Goal: Task Accomplishment & Management: Complete application form

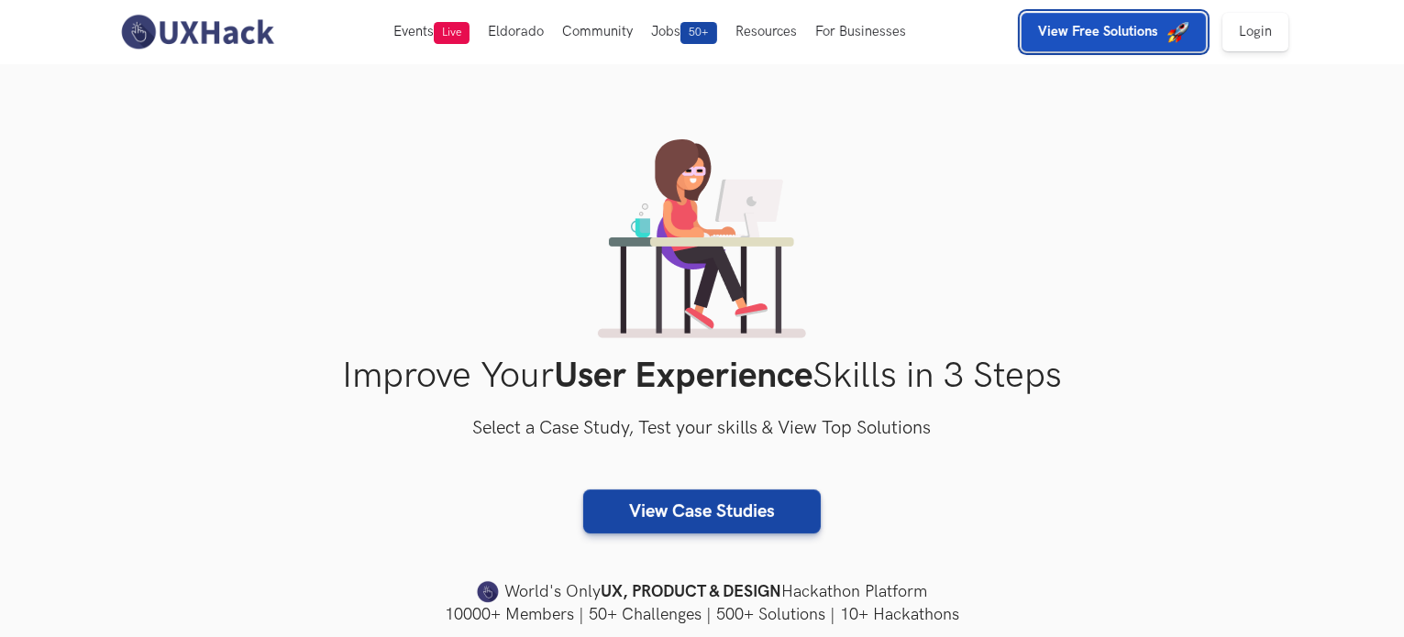
click at [1140, 34] on strong "View Free Solutions" at bounding box center [1098, 32] width 120 height 16
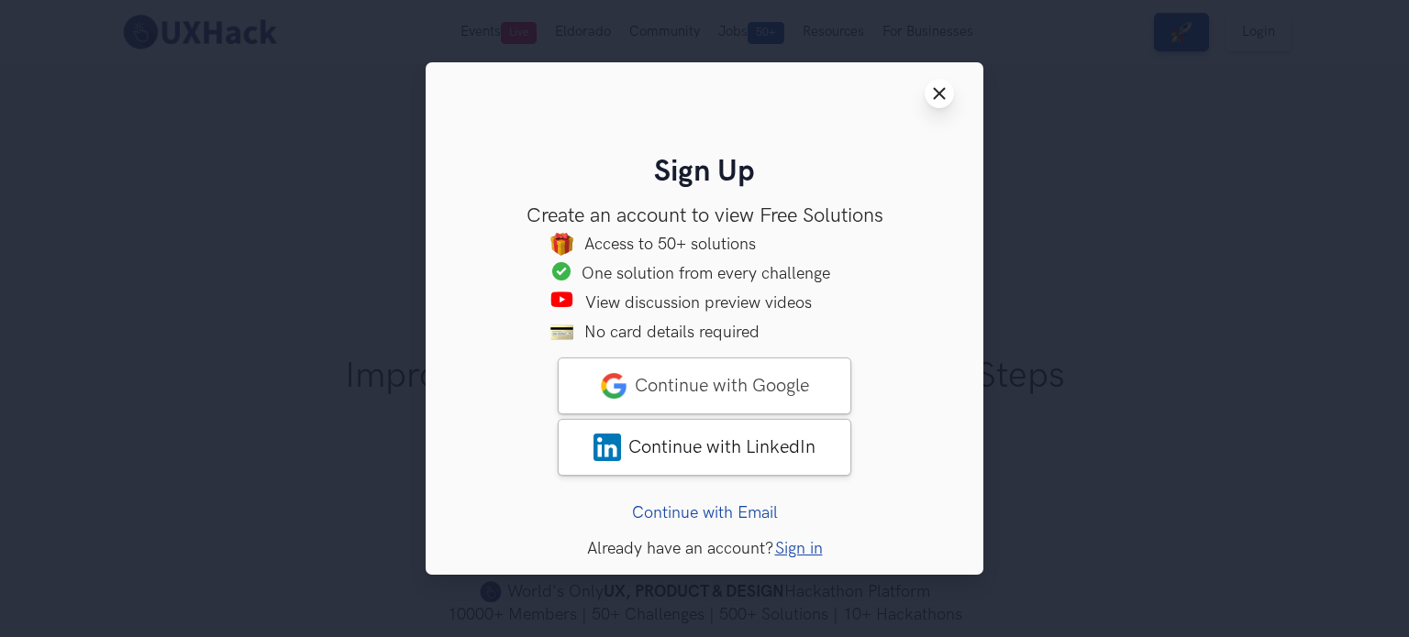
click at [938, 81] on button "Close modal window" at bounding box center [938, 93] width 29 height 29
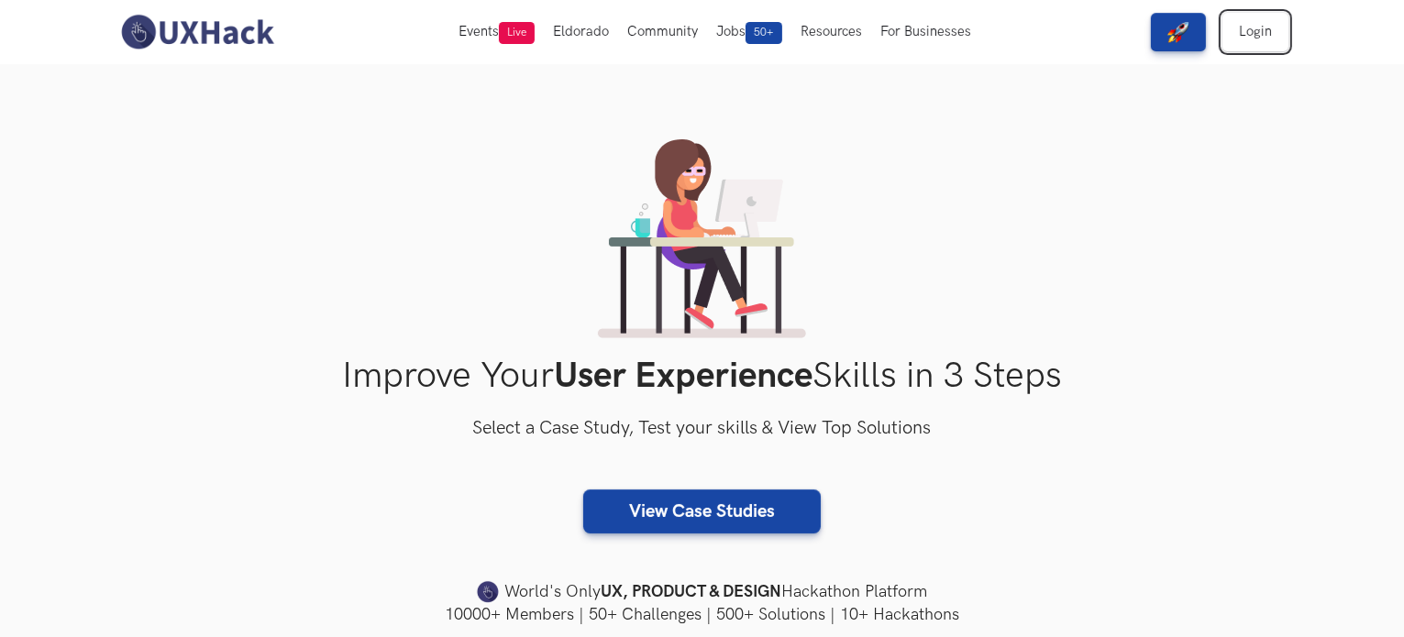
click at [1262, 36] on link "Login" at bounding box center [1255, 32] width 66 height 39
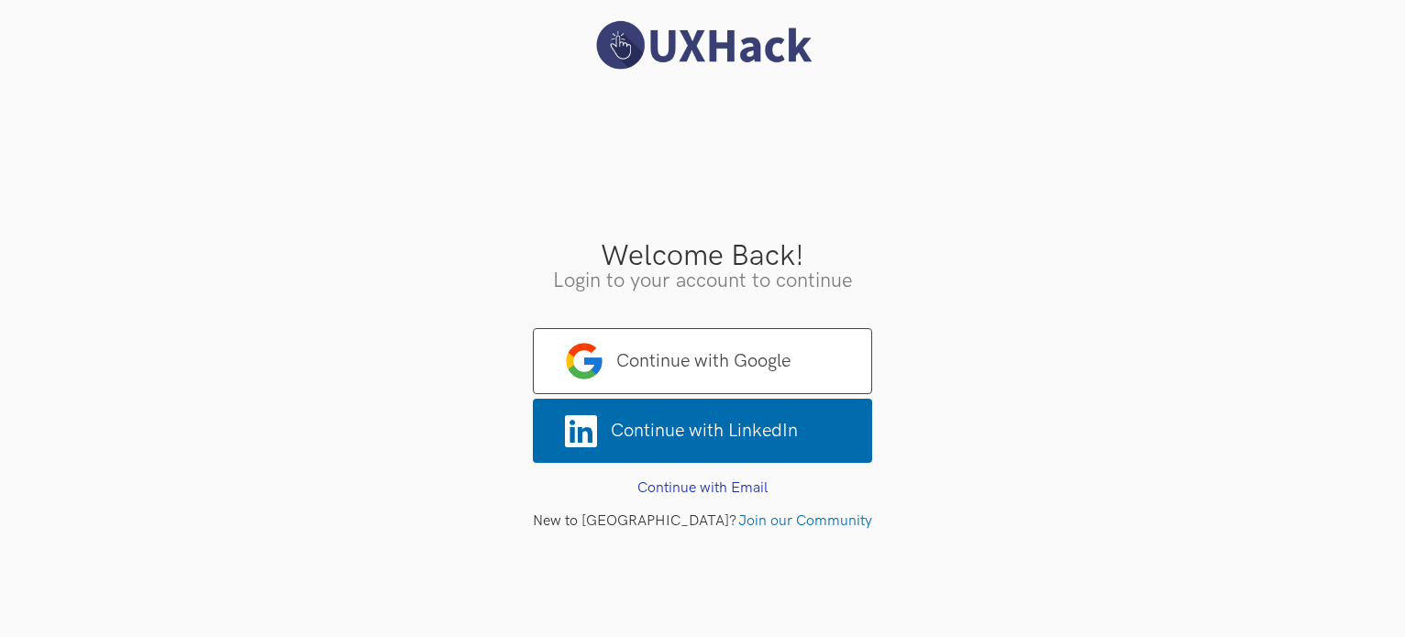
scroll to position [25, 0]
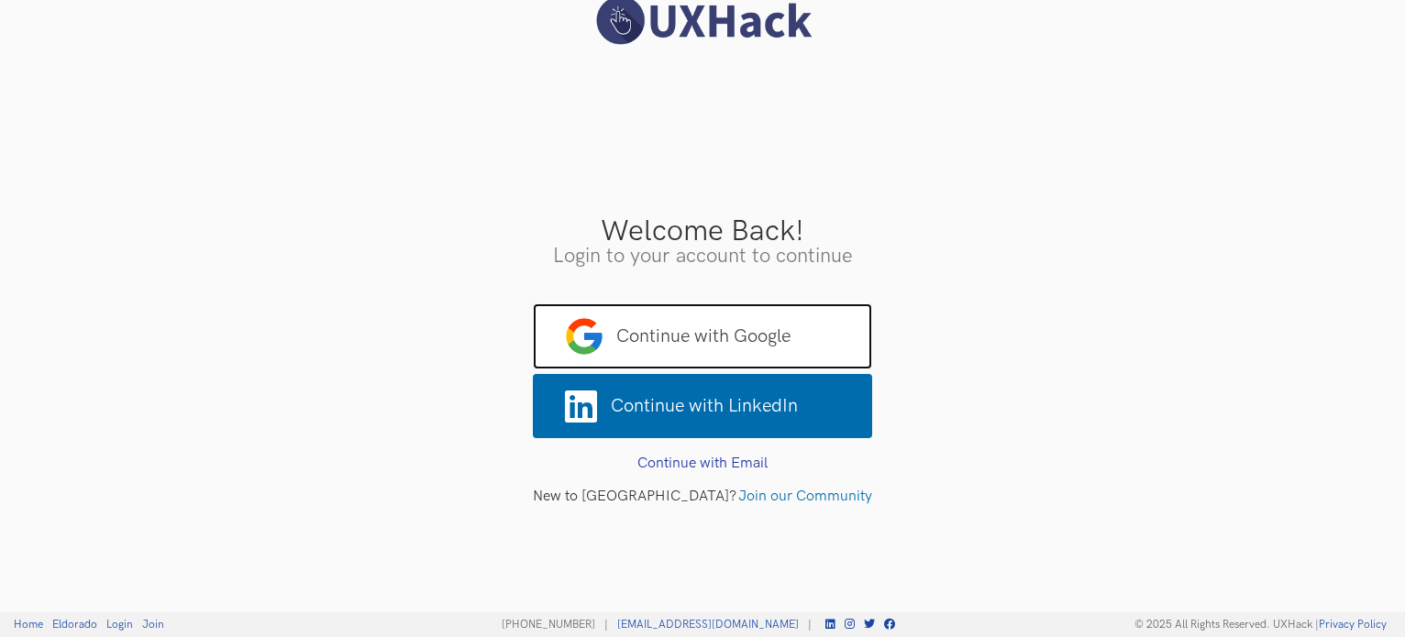
click at [720, 320] on span "Continue with Google" at bounding box center [702, 337] width 339 height 66
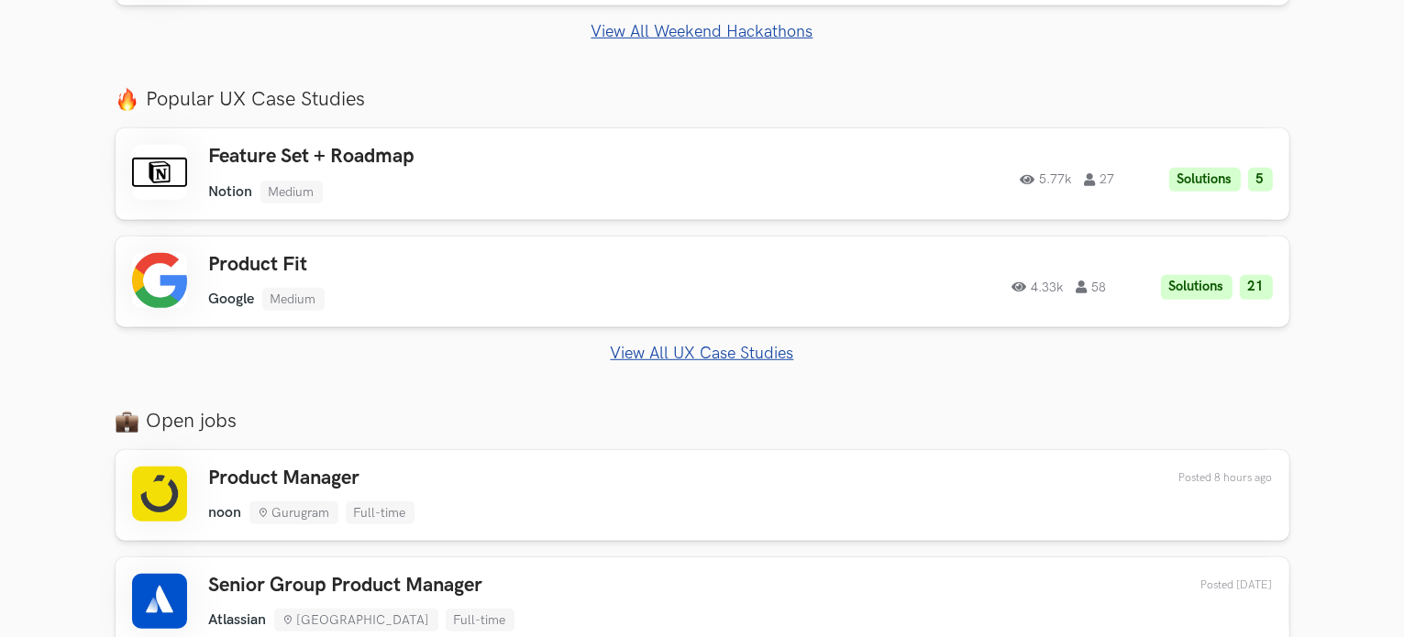
scroll to position [1174, 0]
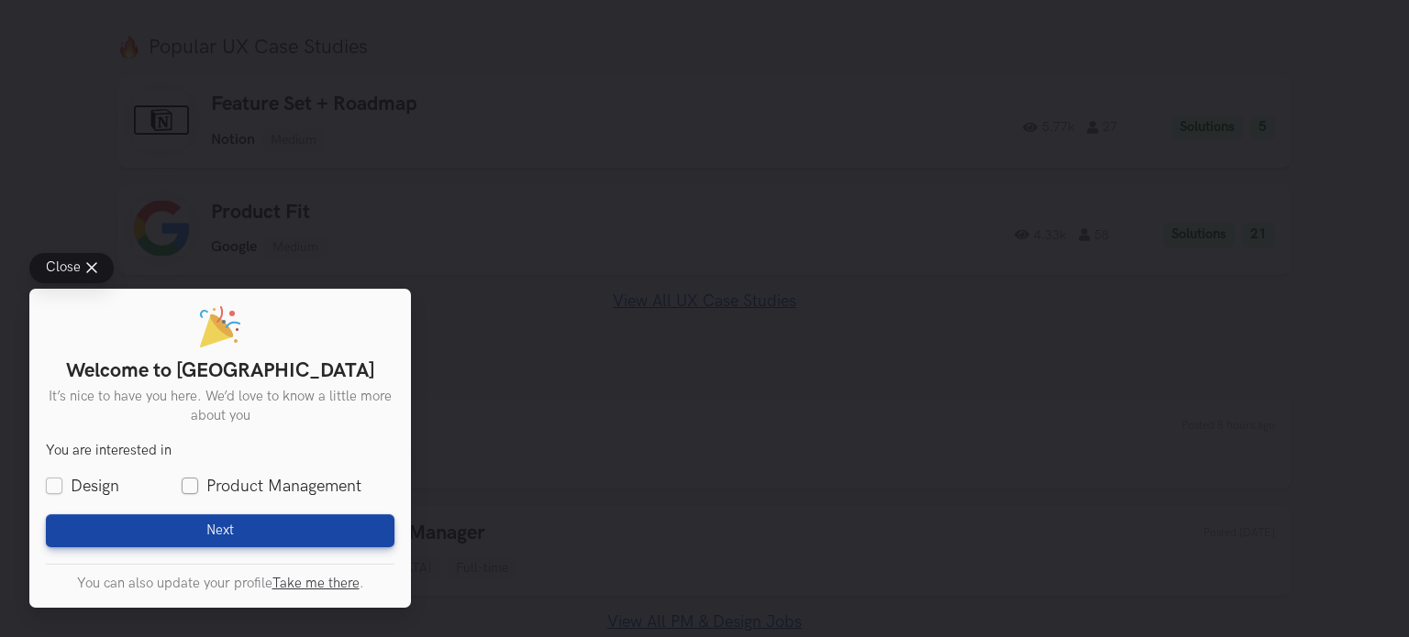
click at [187, 492] on label "Product Management" at bounding box center [272, 486] width 180 height 23
click at [187, 492] on input "Product Management" at bounding box center [190, 487] width 17 height 17
checkbox input "true"
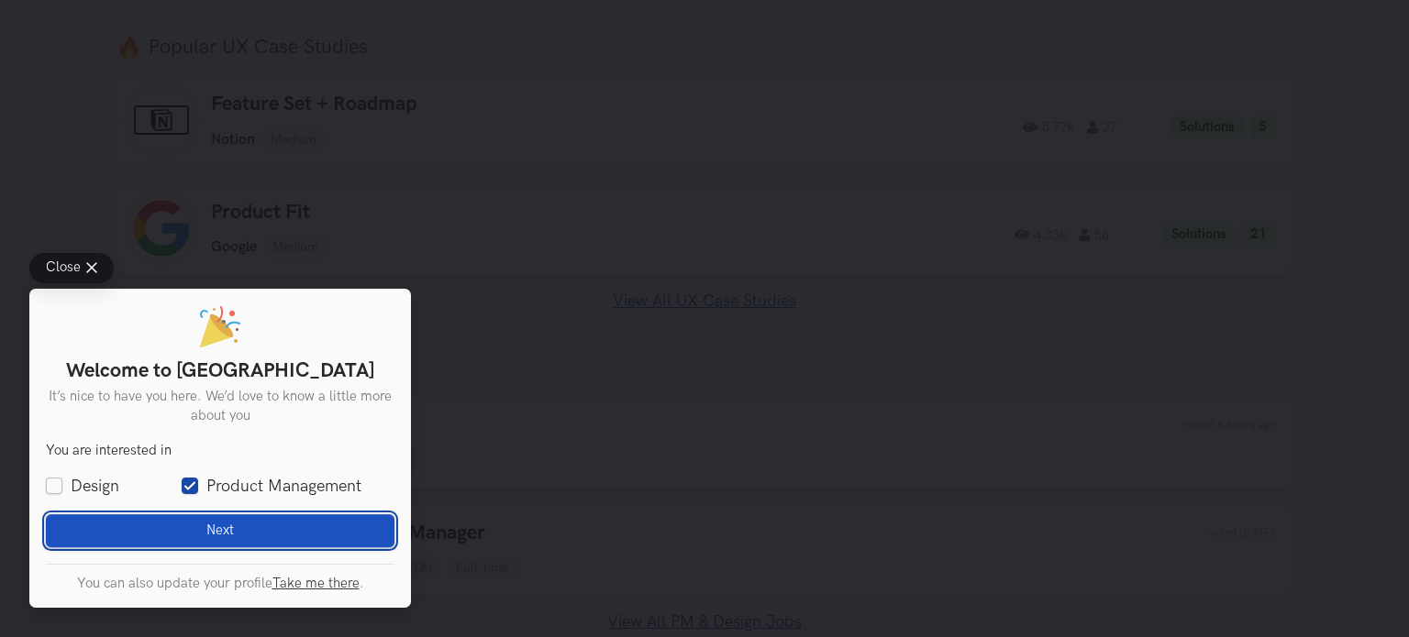
click at [192, 528] on button "Next Loading" at bounding box center [220, 530] width 348 height 33
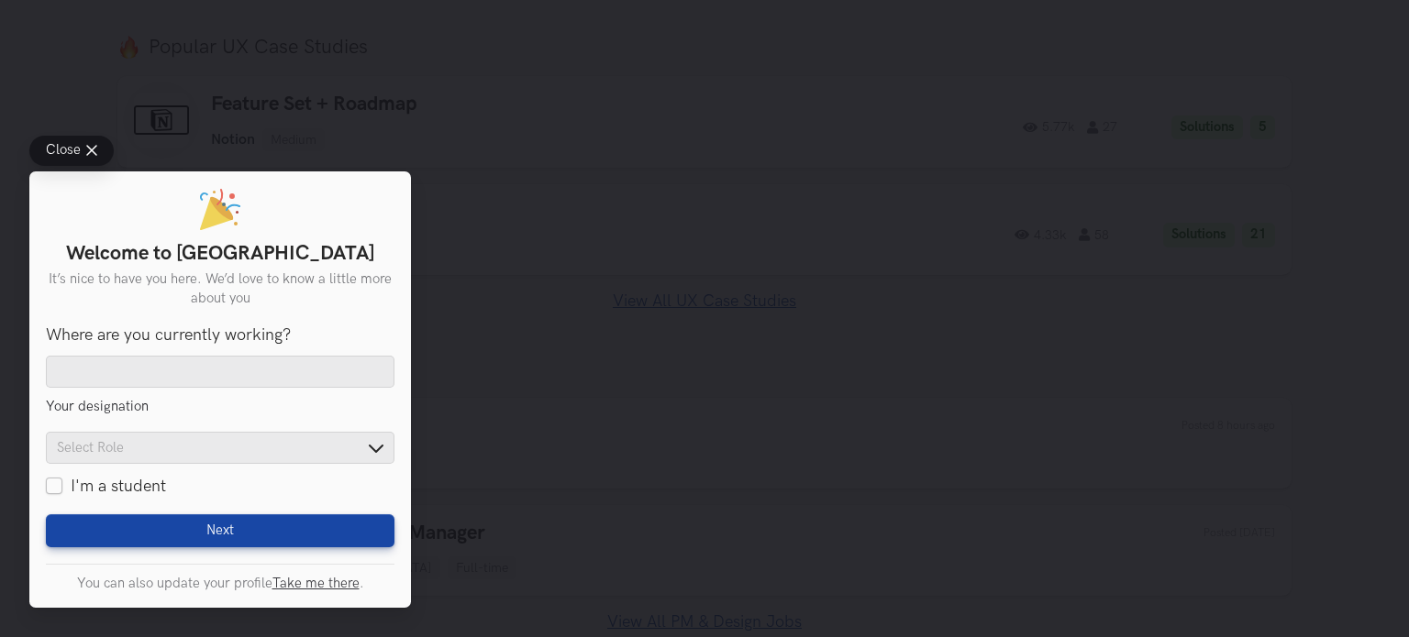
click at [536, 210] on div "Close Welcome to UXHack It’s nice to have you here. We’d love to know a little …" at bounding box center [704, 318] width 1409 height 637
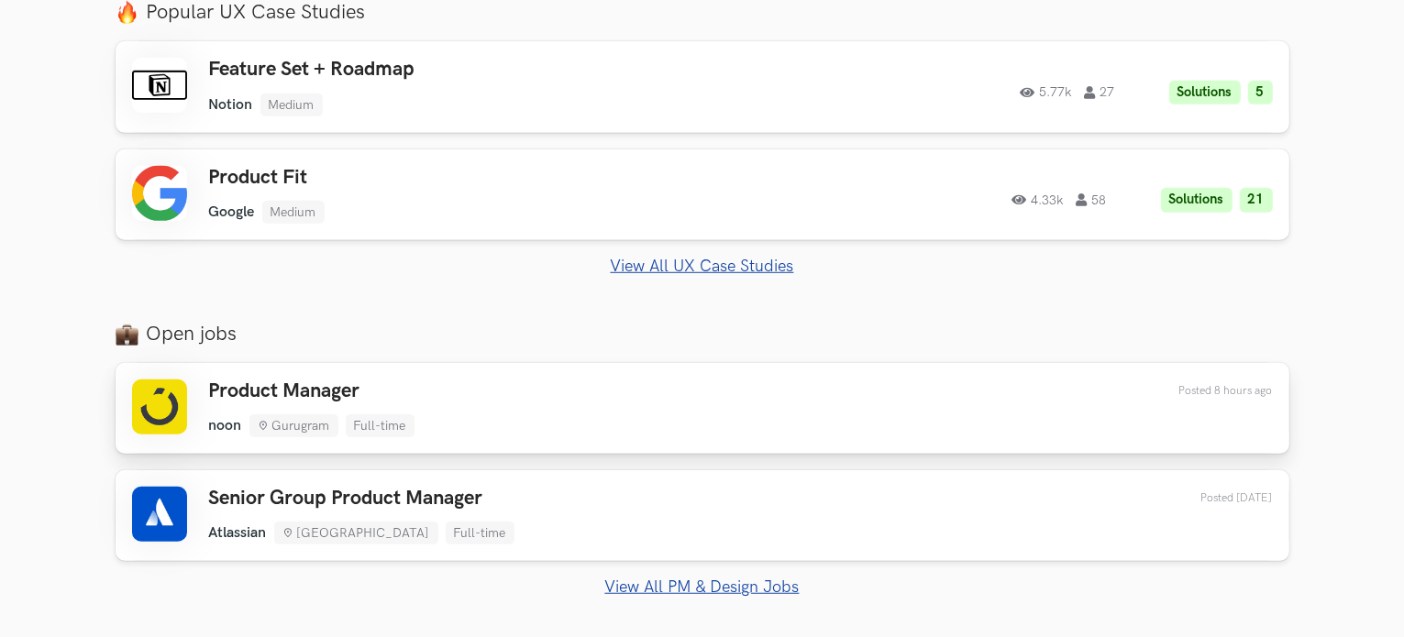
scroll to position [1207, 0]
click at [508, 392] on div "Product Manager noon Gurugram Full-time noon Gurugram Full-time 8 hours ago Pos…" at bounding box center [702, 410] width 1141 height 58
click at [380, 403] on div "Product Manager noon Gurugram Full-time noon Gurugram Full-time 8 hours ago" at bounding box center [311, 410] width 205 height 58
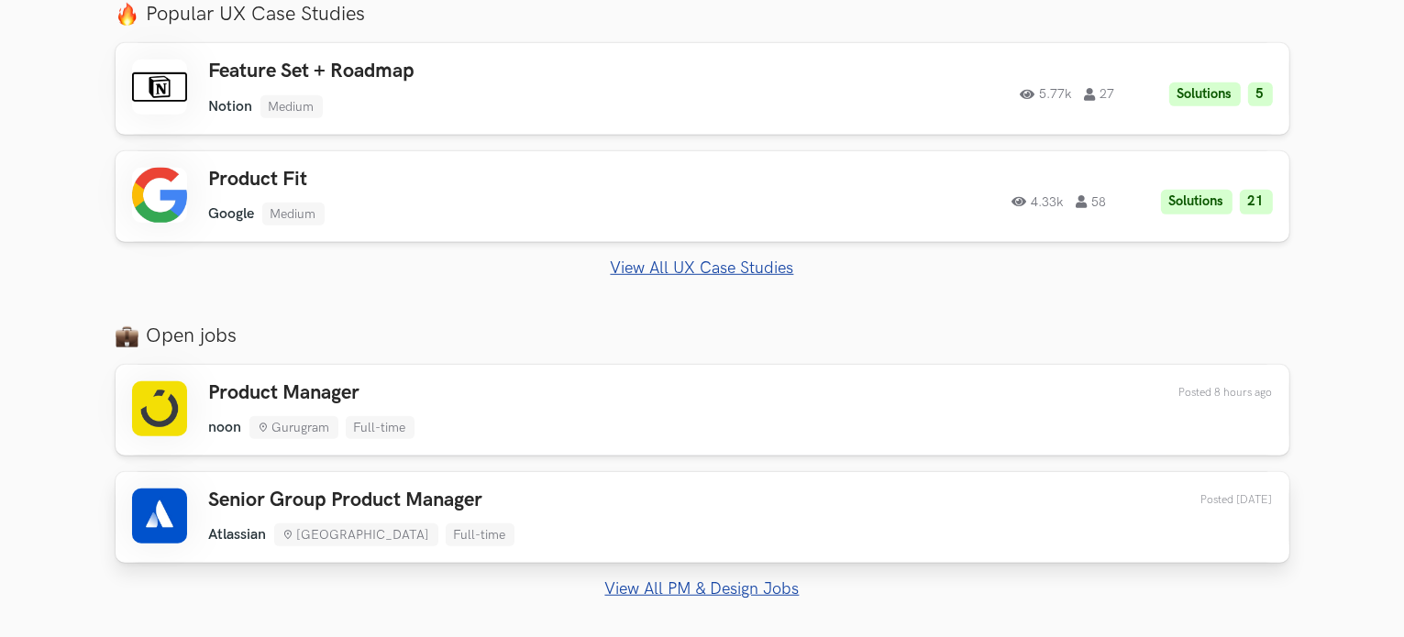
click at [469, 550] on link "Senior Group Product Manager Atlassian Bengaluru Full-time Atlassian Bengaluru …" at bounding box center [703, 517] width 1174 height 91
click at [682, 582] on link "View All PM & Design Jobs" at bounding box center [703, 589] width 1174 height 19
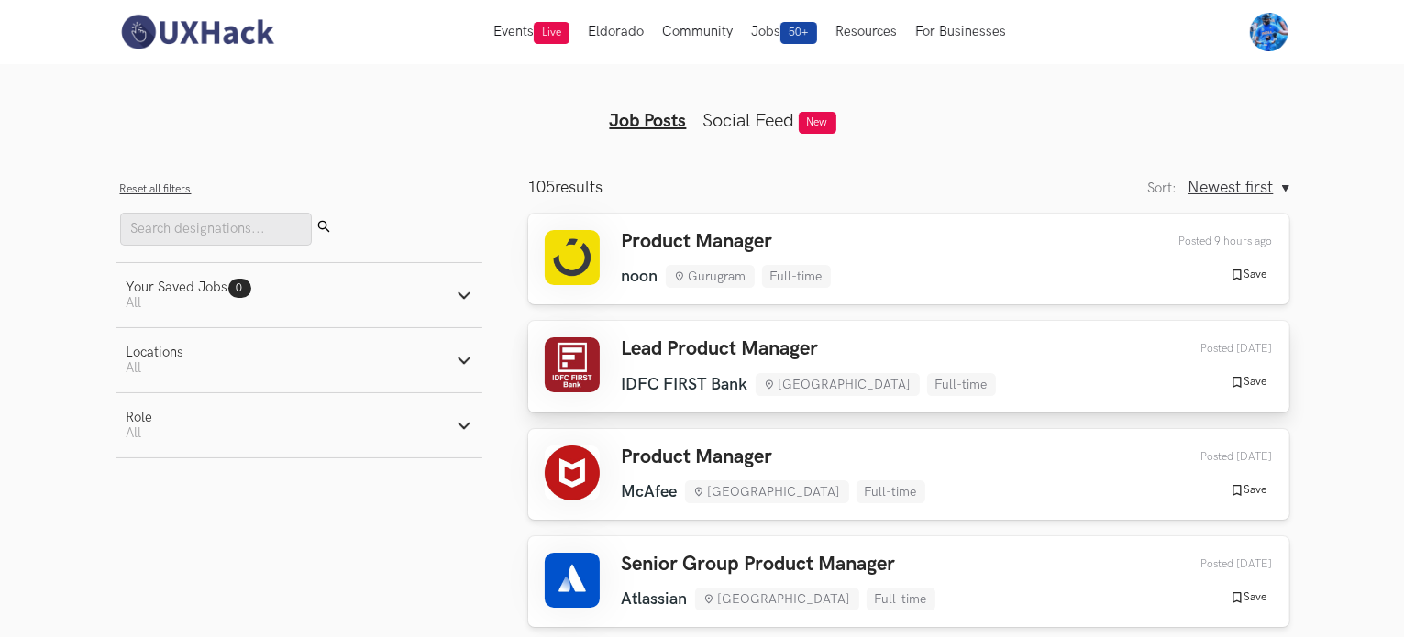
click at [833, 383] on li "[GEOGRAPHIC_DATA]" at bounding box center [838, 384] width 164 height 23
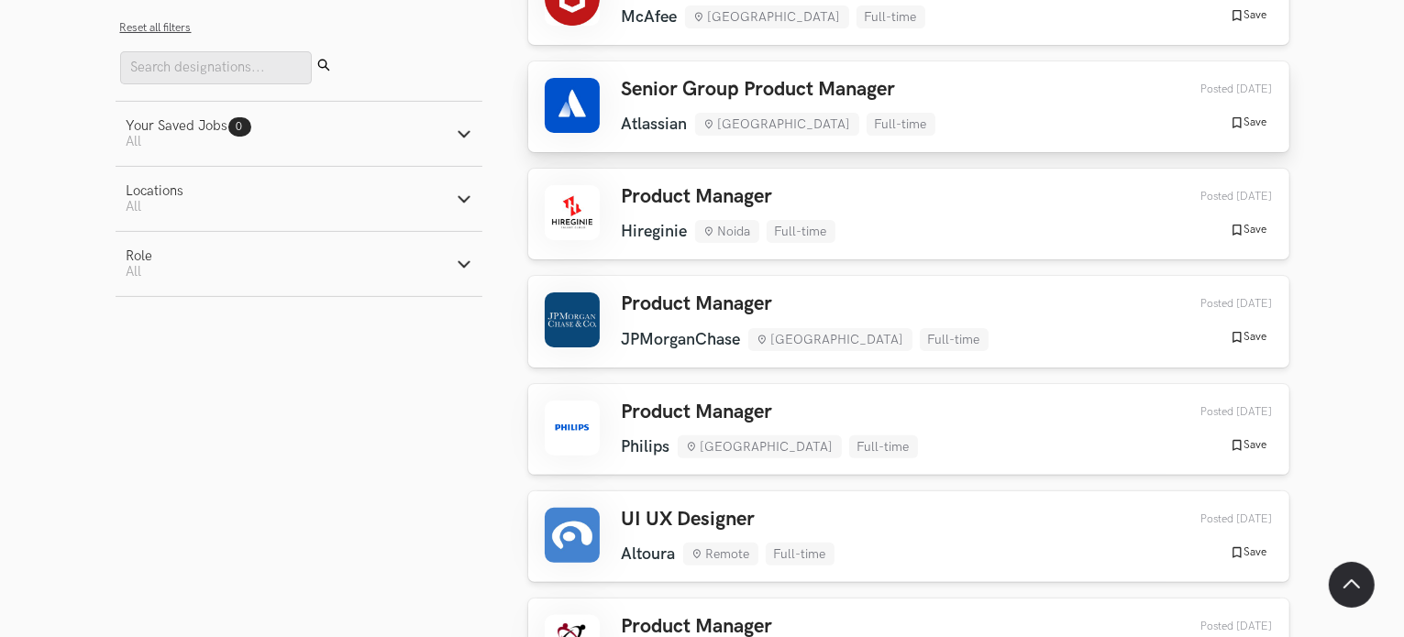
scroll to position [476, 0]
click at [824, 317] on div "Product Manager JPMorganChase [GEOGRAPHIC_DATA] Full-time JPMorganChase [GEOGRA…" at bounding box center [805, 321] width 367 height 58
click at [224, 113] on button "Your Saved Jobs 0 Jobs Active filters: All" at bounding box center [299, 134] width 367 height 64
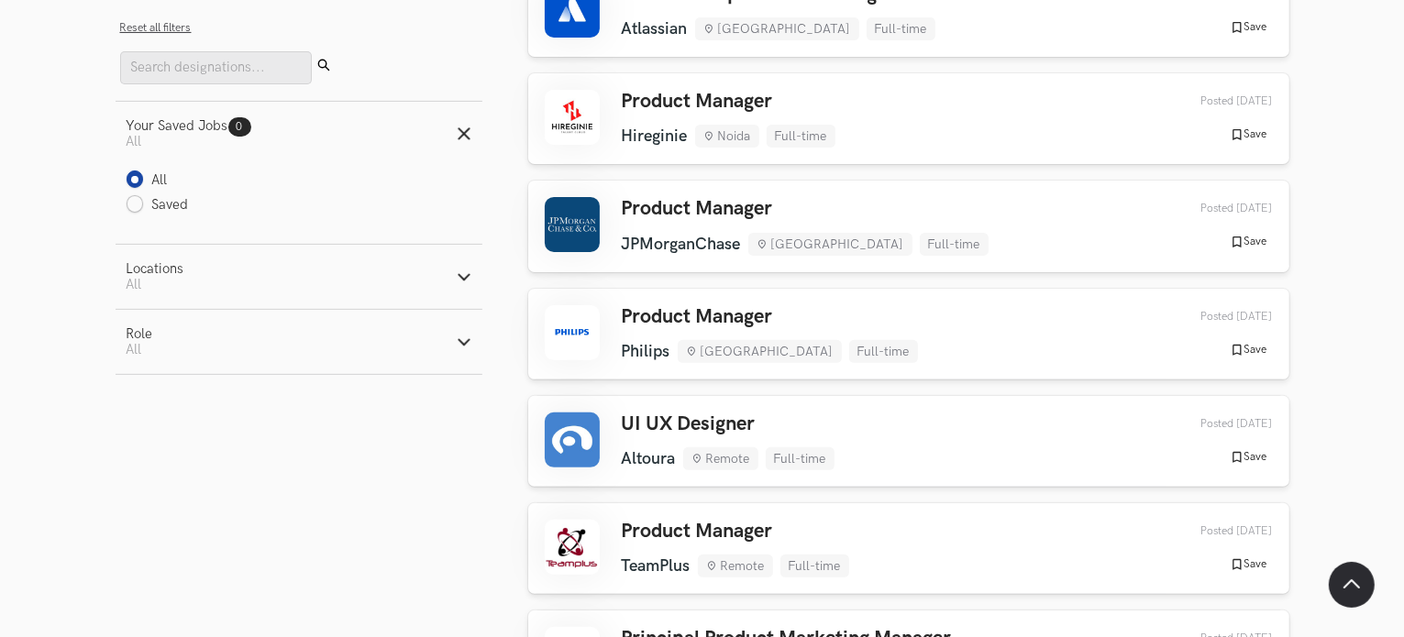
scroll to position [574, 0]
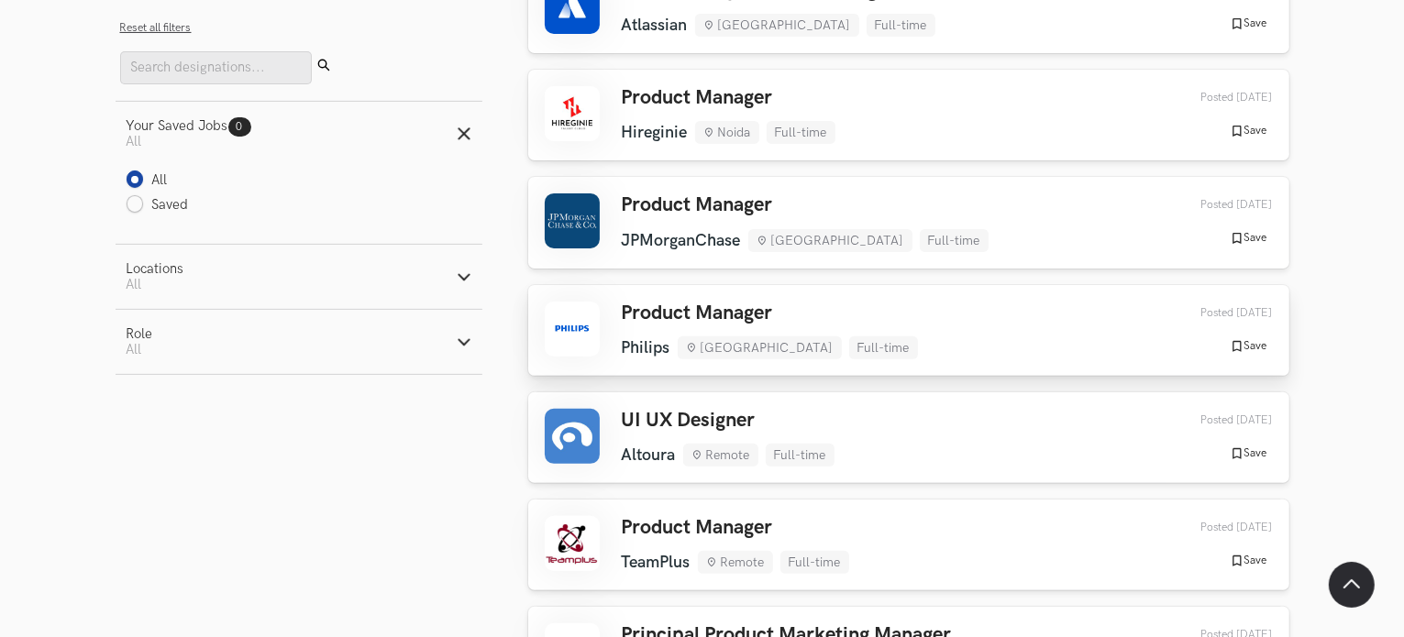
click at [694, 328] on div "Product Manager Philips [GEOGRAPHIC_DATA] Full-time Philips [GEOGRAPHIC_DATA] F…" at bounding box center [770, 331] width 296 height 58
click at [199, 286] on button "Locations Active filters: All" at bounding box center [299, 277] width 367 height 64
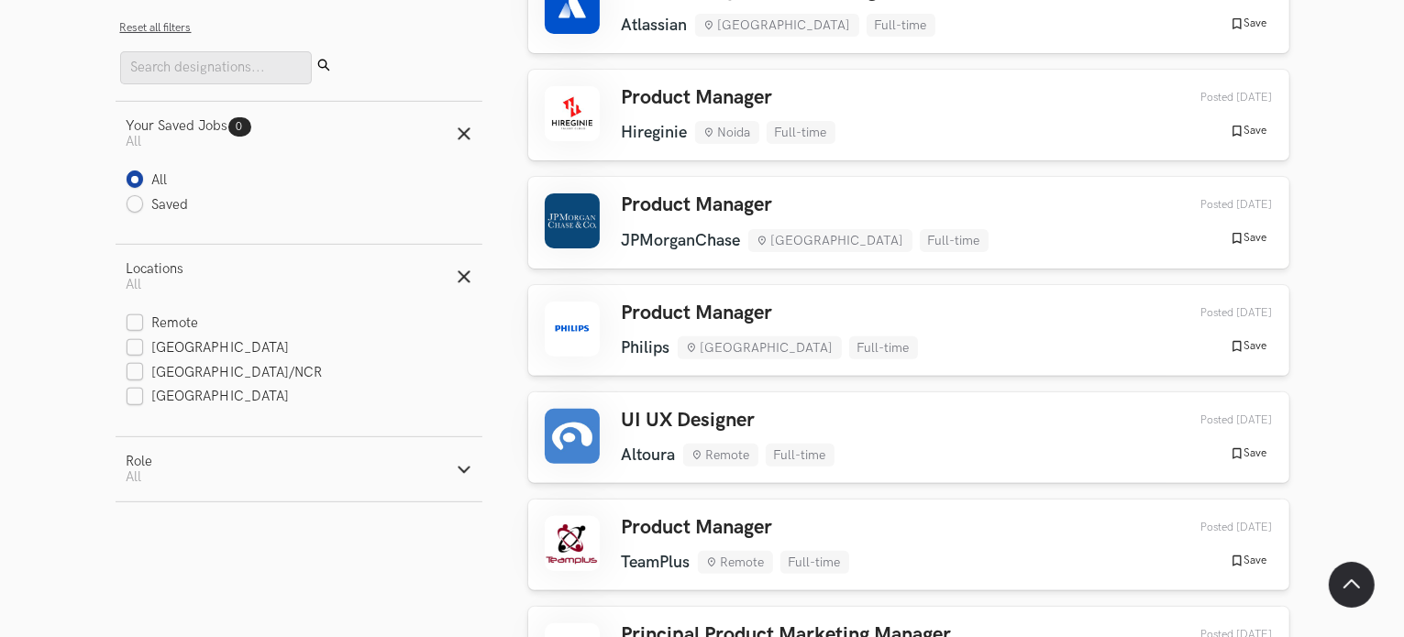
click at [176, 466] on button "Role Active filters: All" at bounding box center [299, 469] width 367 height 64
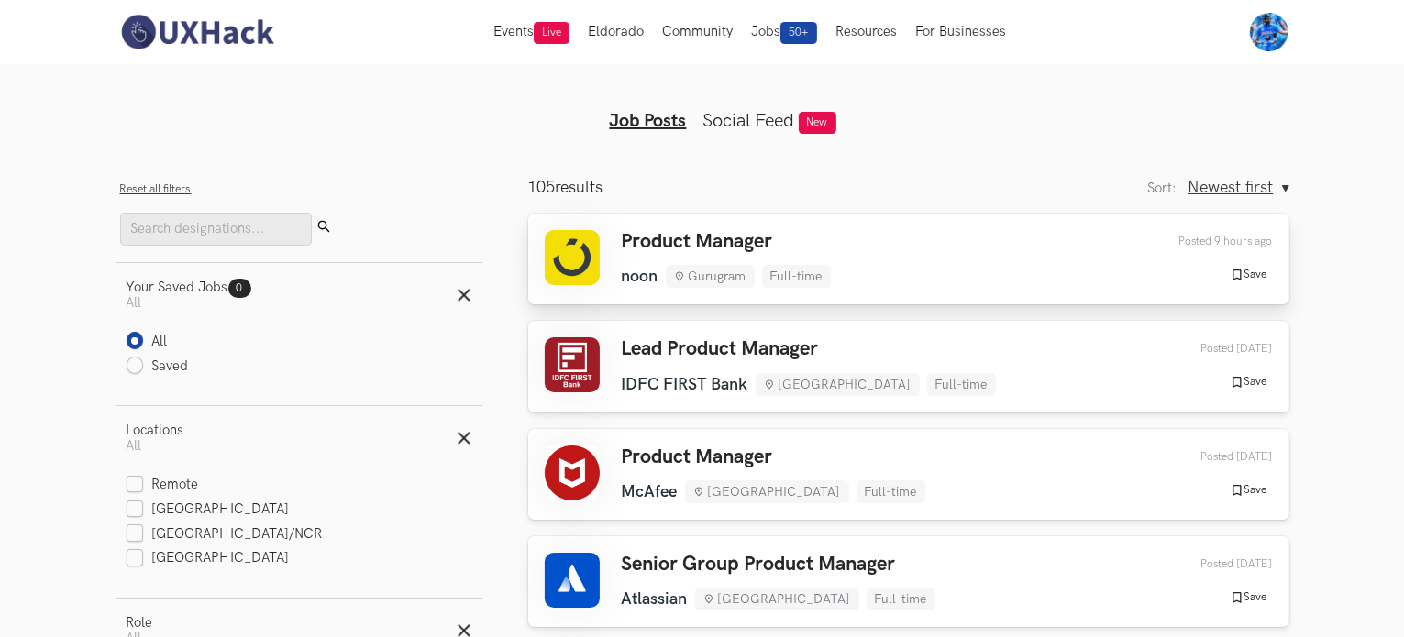
scroll to position [4, 0]
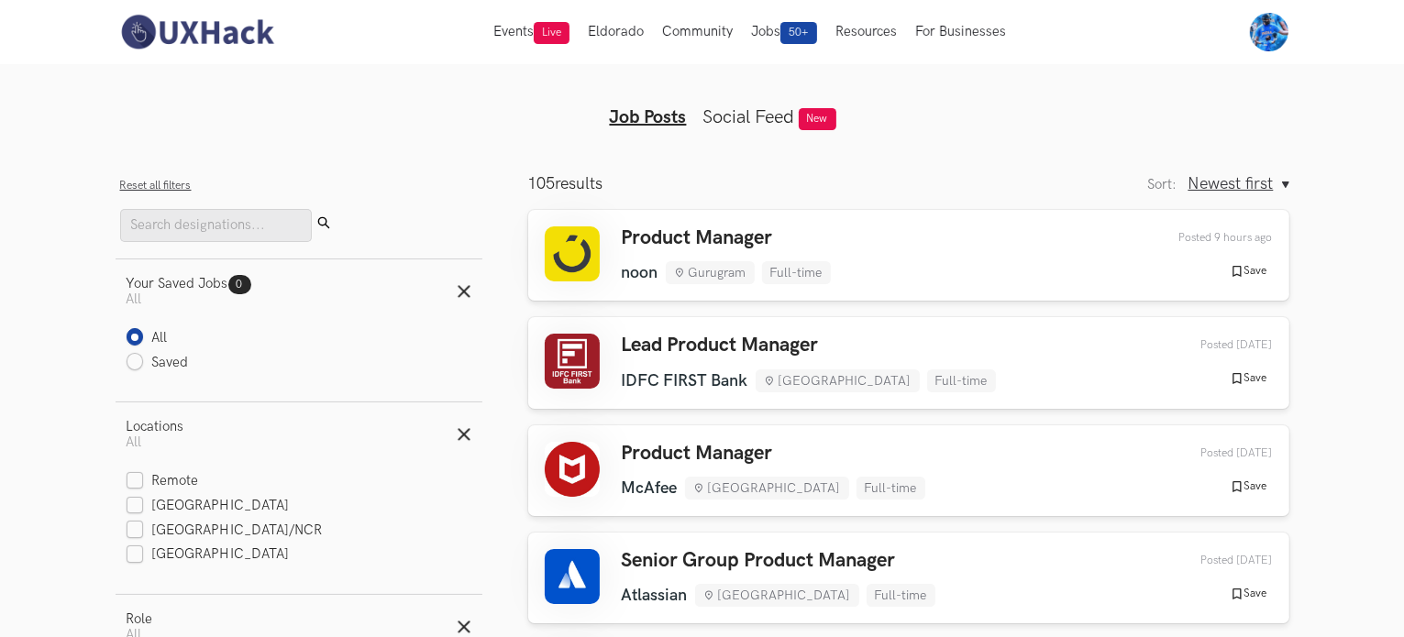
click at [761, 114] on link "Social Feed" at bounding box center [749, 117] width 92 height 22
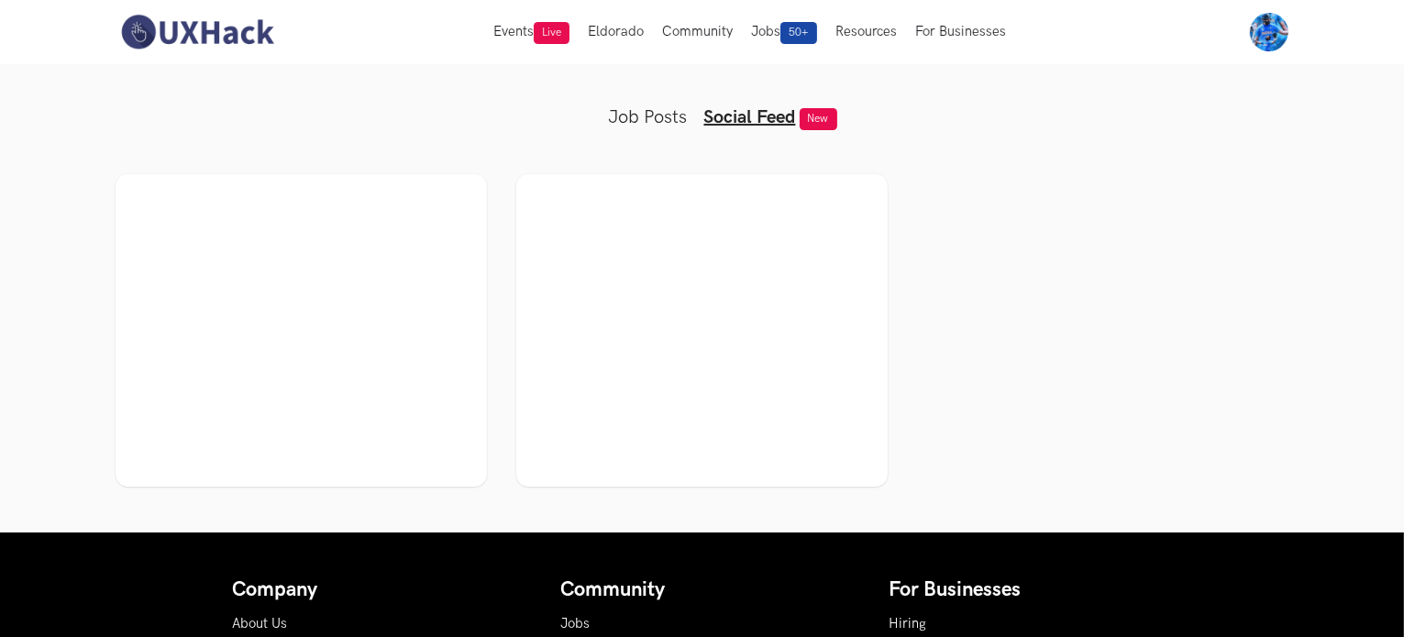
click at [396, 315] on div at bounding box center [301, 331] width 338 height 280
